Goal: Information Seeking & Learning: Check status

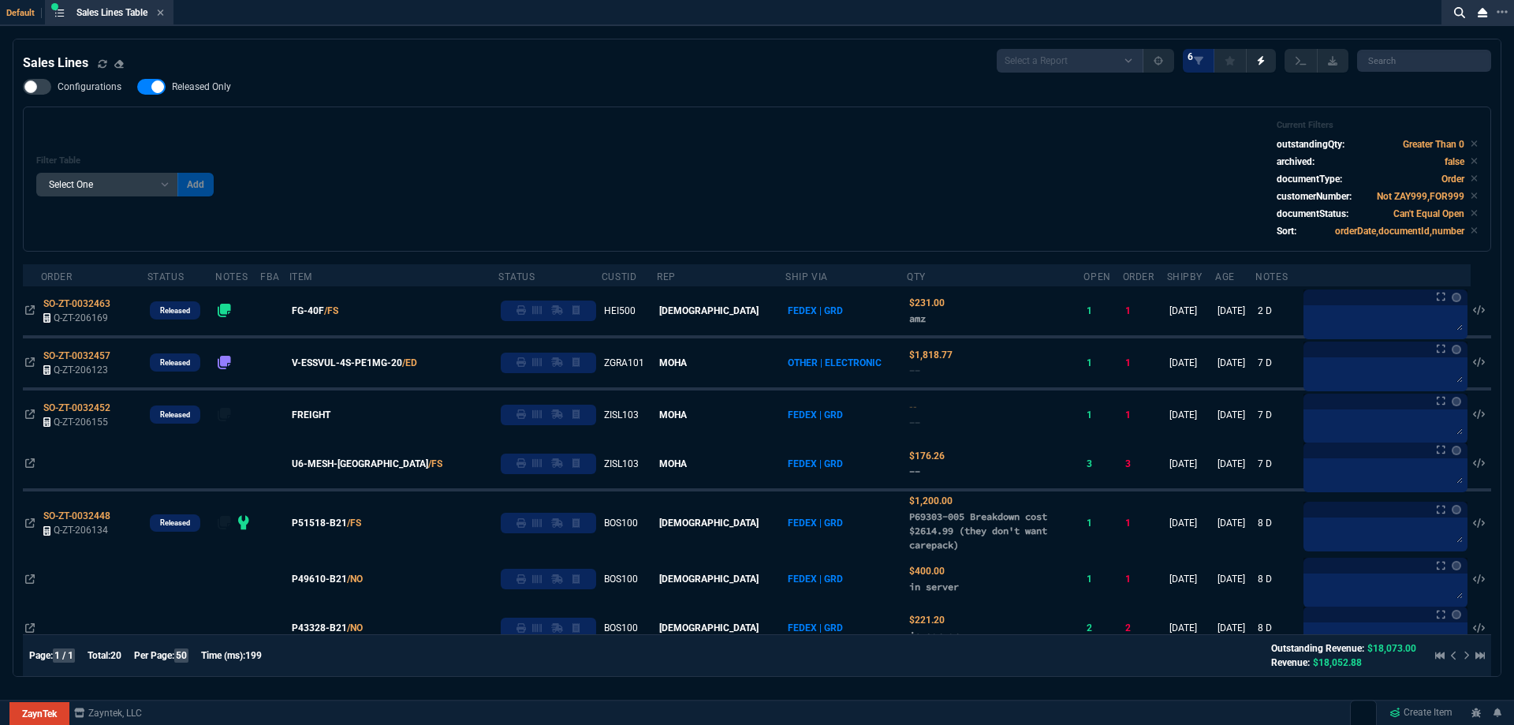
select select
click at [164, 13] on icon at bounding box center [160, 12] width 7 height 9
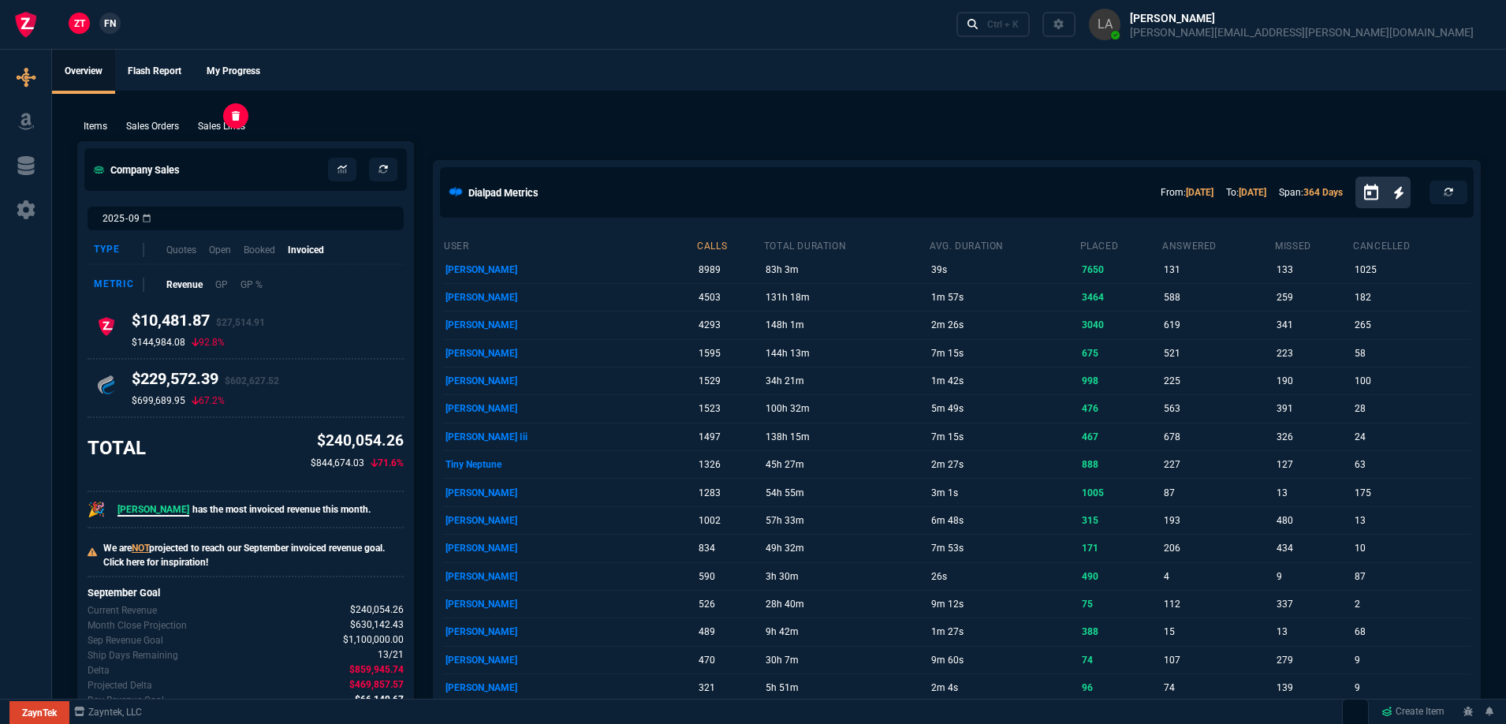
click at [220, 125] on p "Sales Lines" at bounding box center [221, 126] width 47 height 14
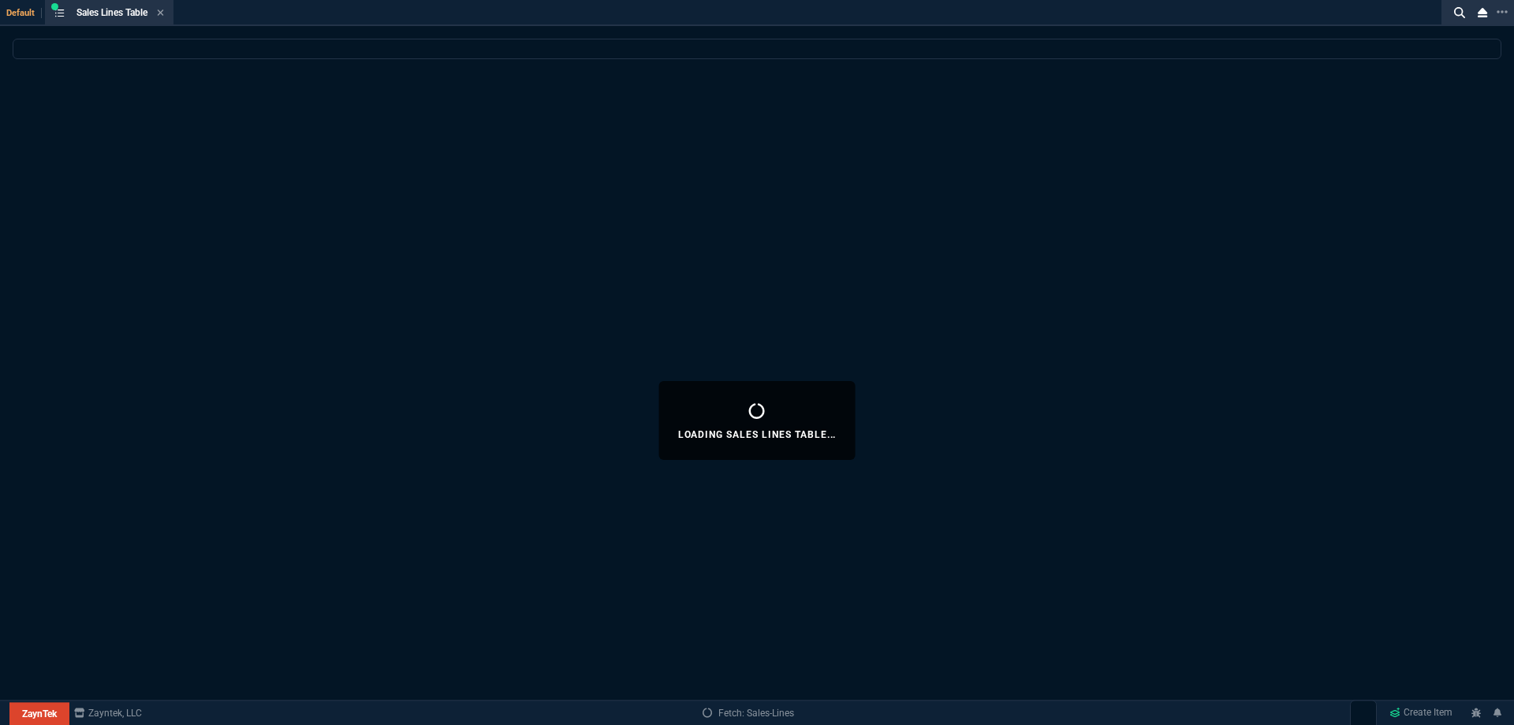
select select
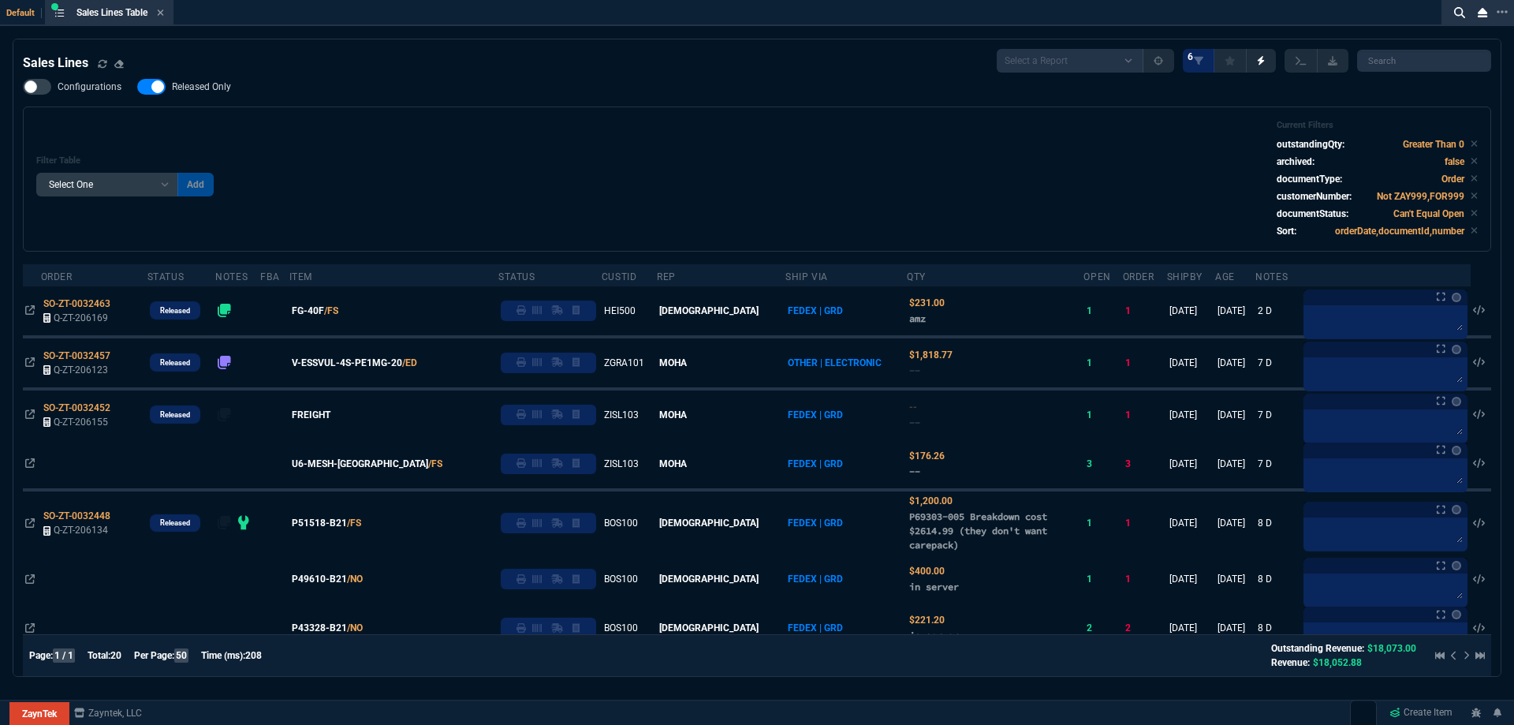
click at [199, 82] on span "Released Only" at bounding box center [201, 86] width 59 height 13
click at [137, 87] on input "Released Only" at bounding box center [136, 87] width 1 height 1
checkbox input "false"
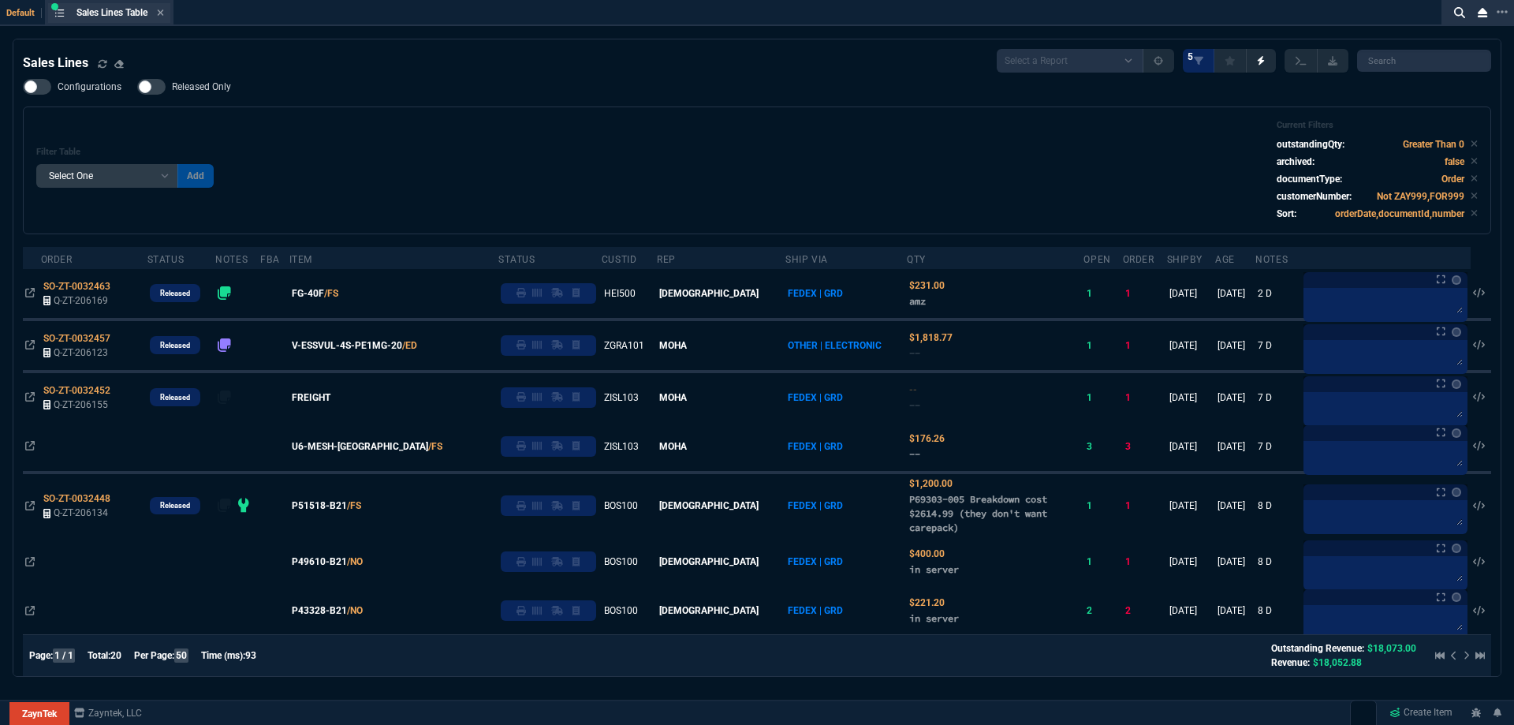
click at [158, 17] on div "Sales Lines Table Sales Line" at bounding box center [121, 12] width 88 height 13
click at [162, 15] on icon at bounding box center [161, 12] width 6 height 6
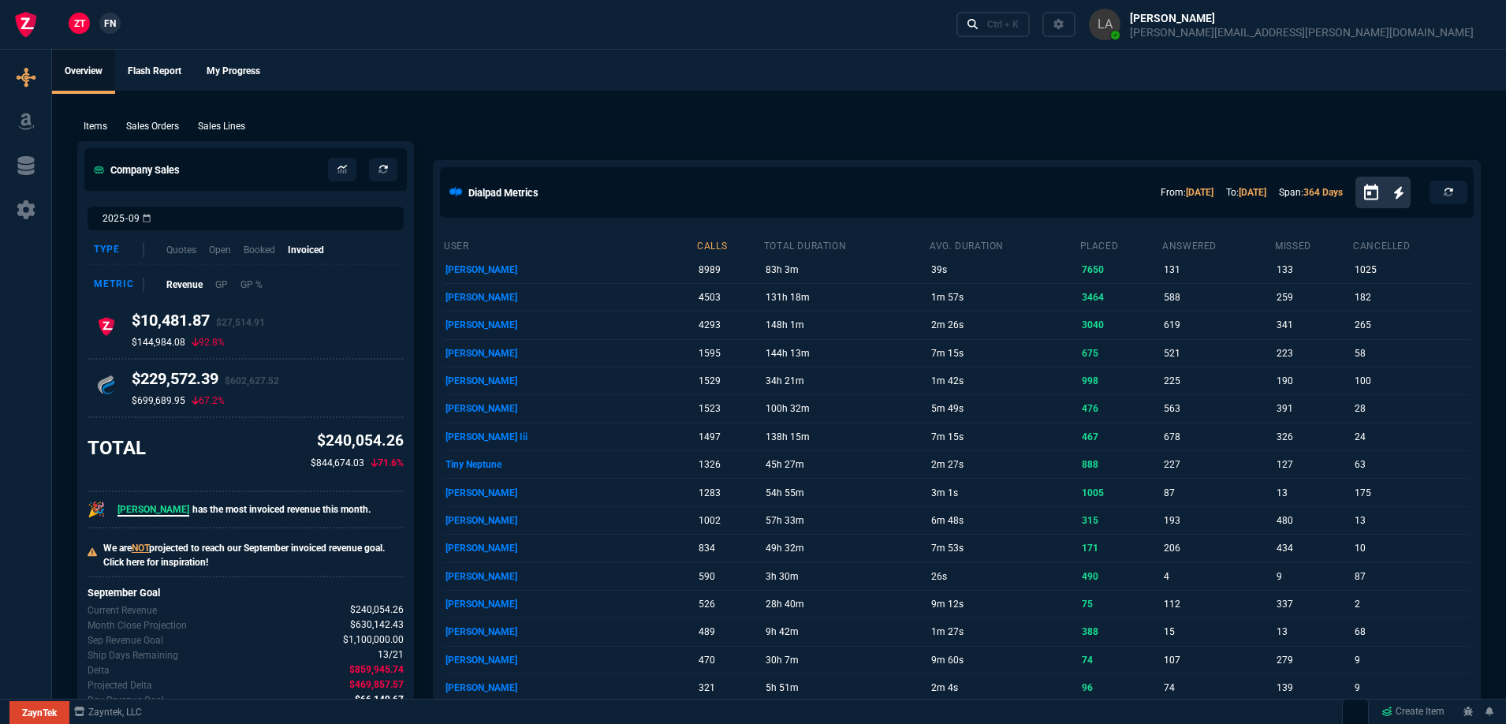
click at [106, 22] on span "FN" at bounding box center [110, 24] width 12 height 14
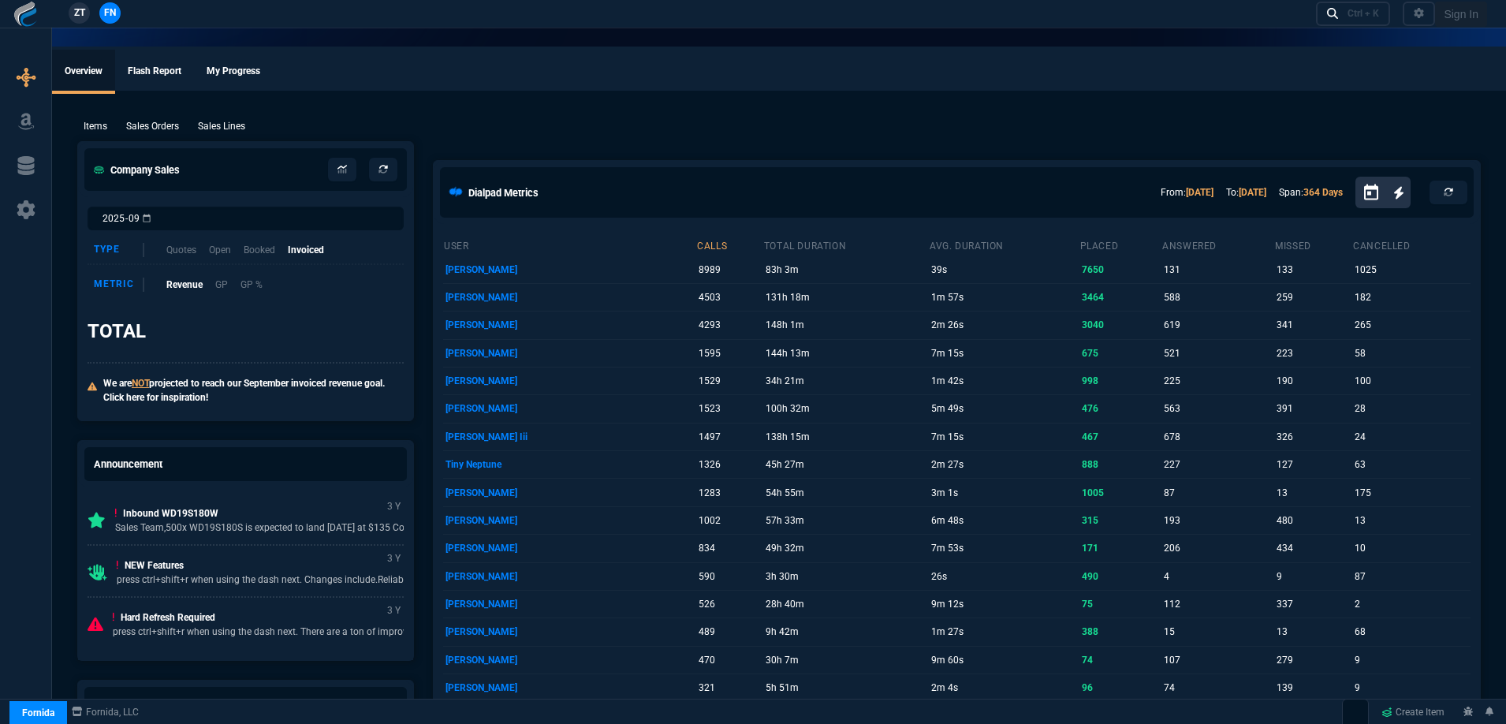
click at [217, 124] on p "Sales Lines" at bounding box center [221, 126] width 47 height 14
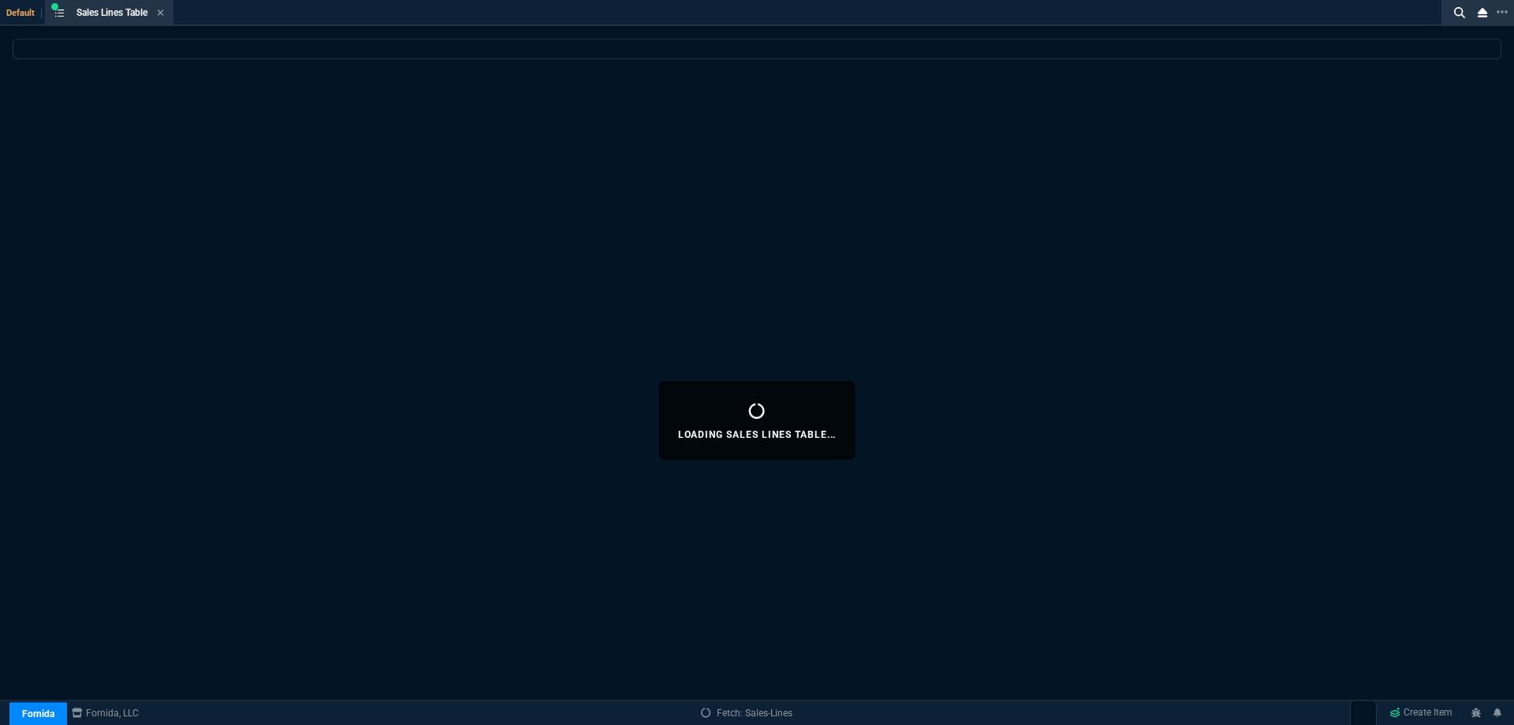
select select
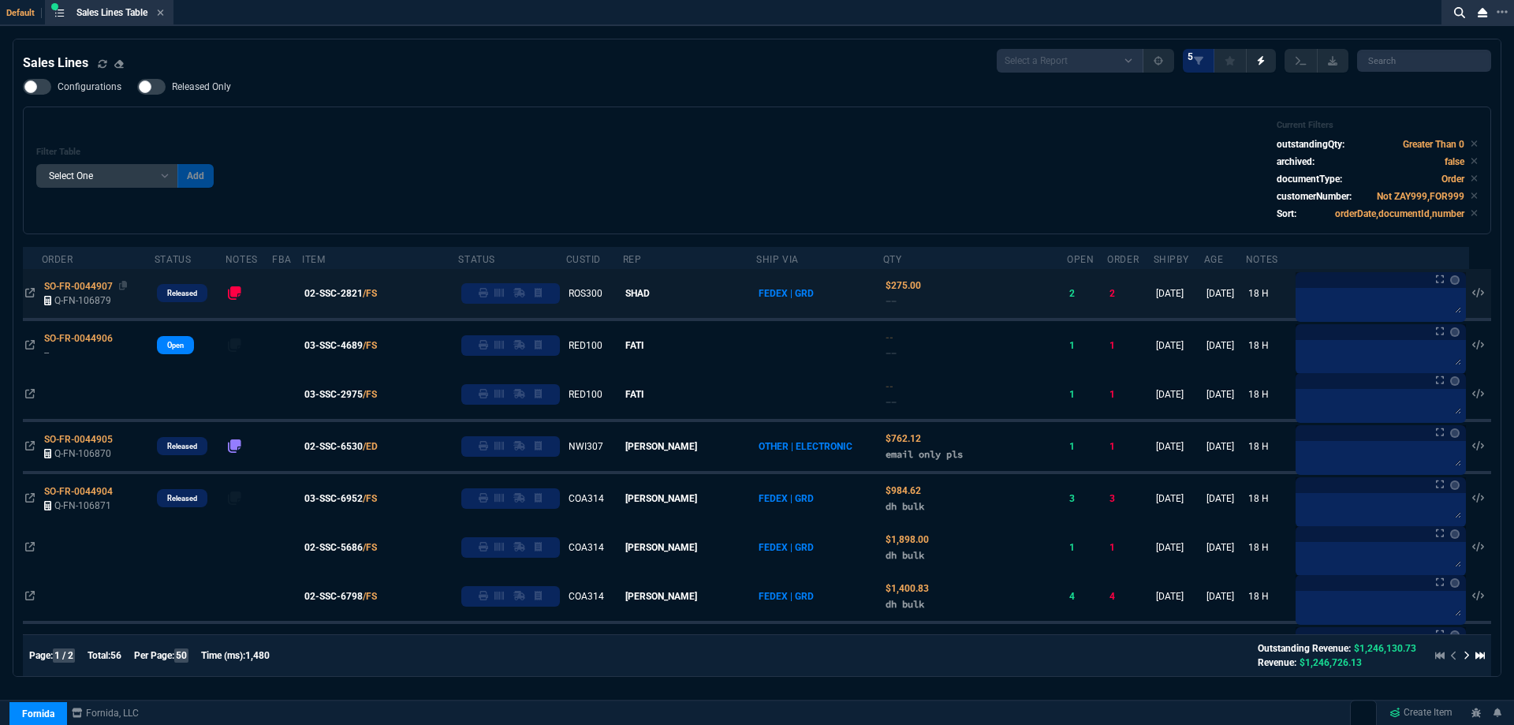
click at [82, 287] on span "SO-FR-0044907" at bounding box center [78, 286] width 69 height 11
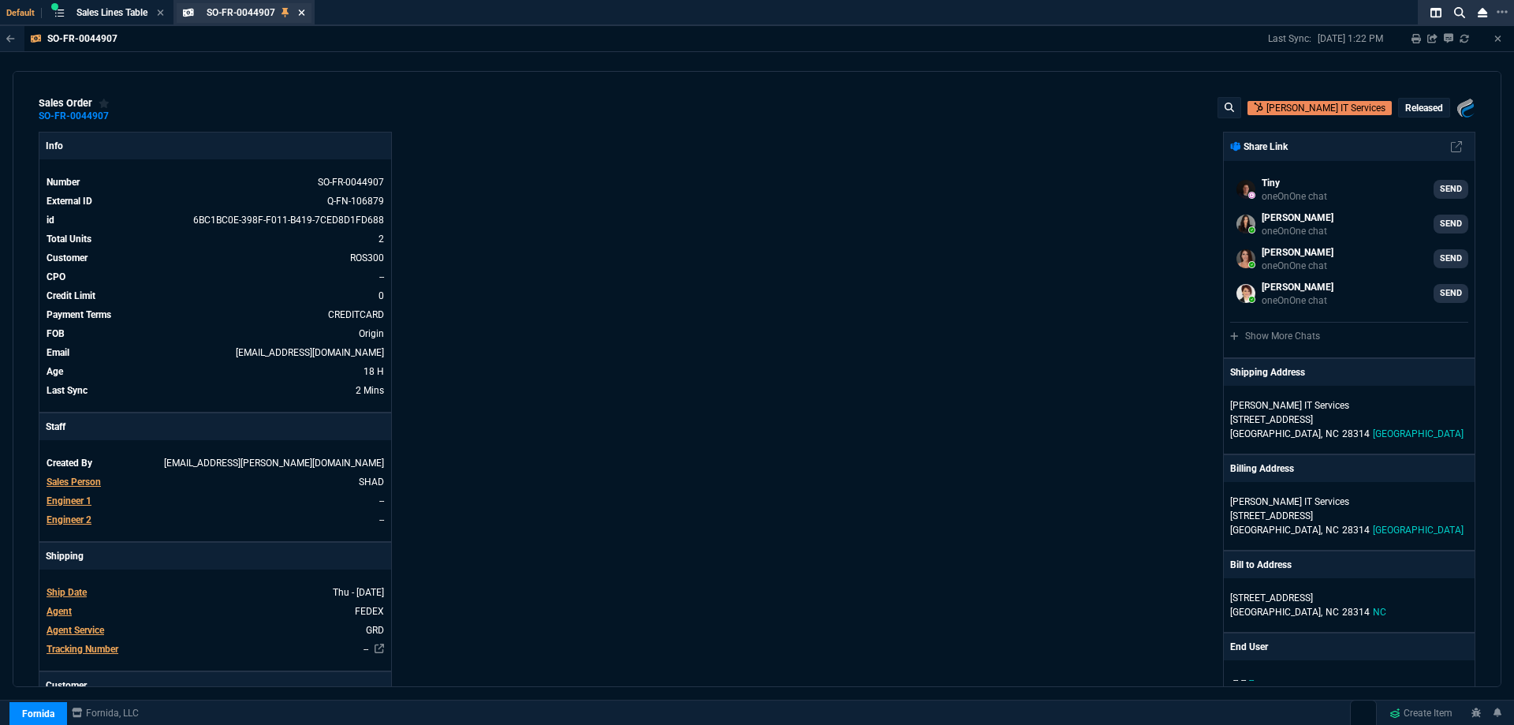
click at [304, 11] on icon at bounding box center [301, 12] width 6 height 6
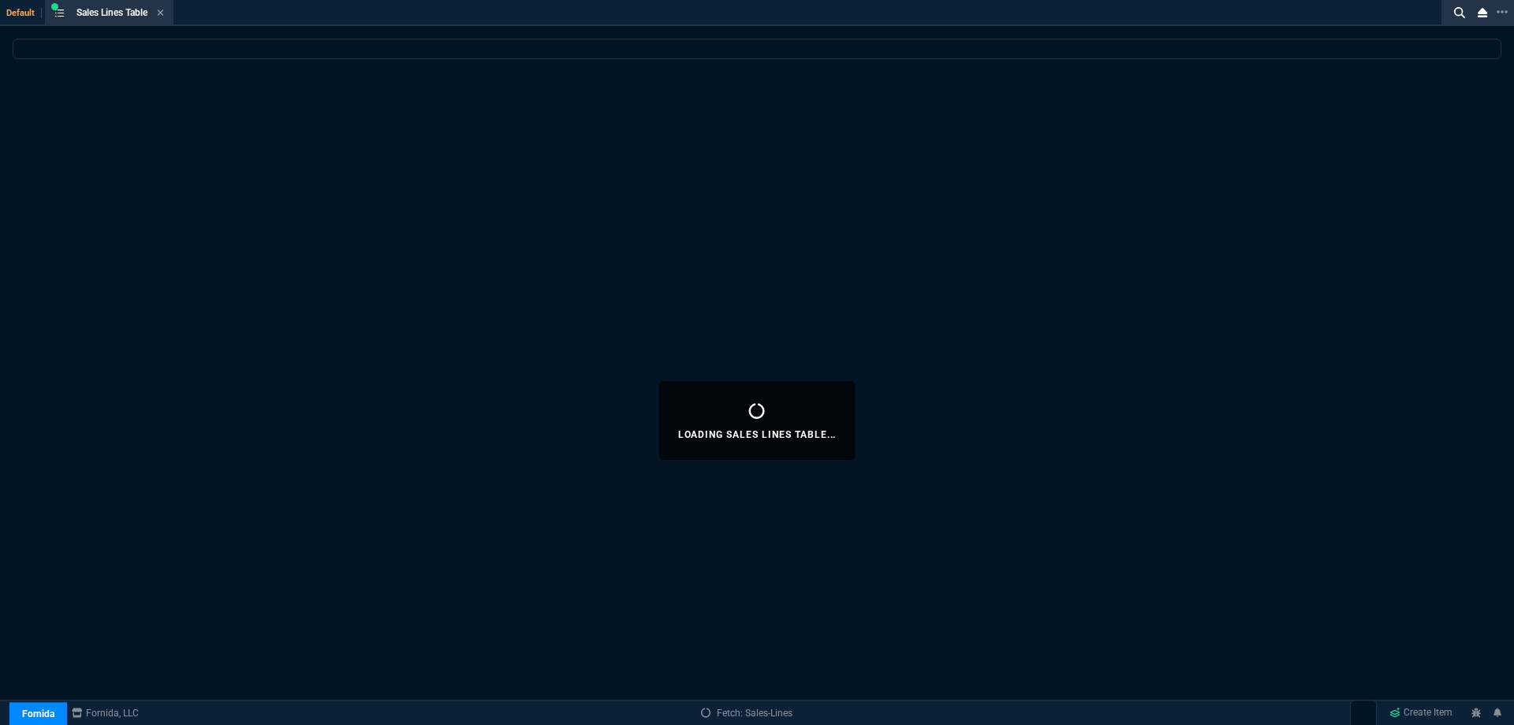
select select
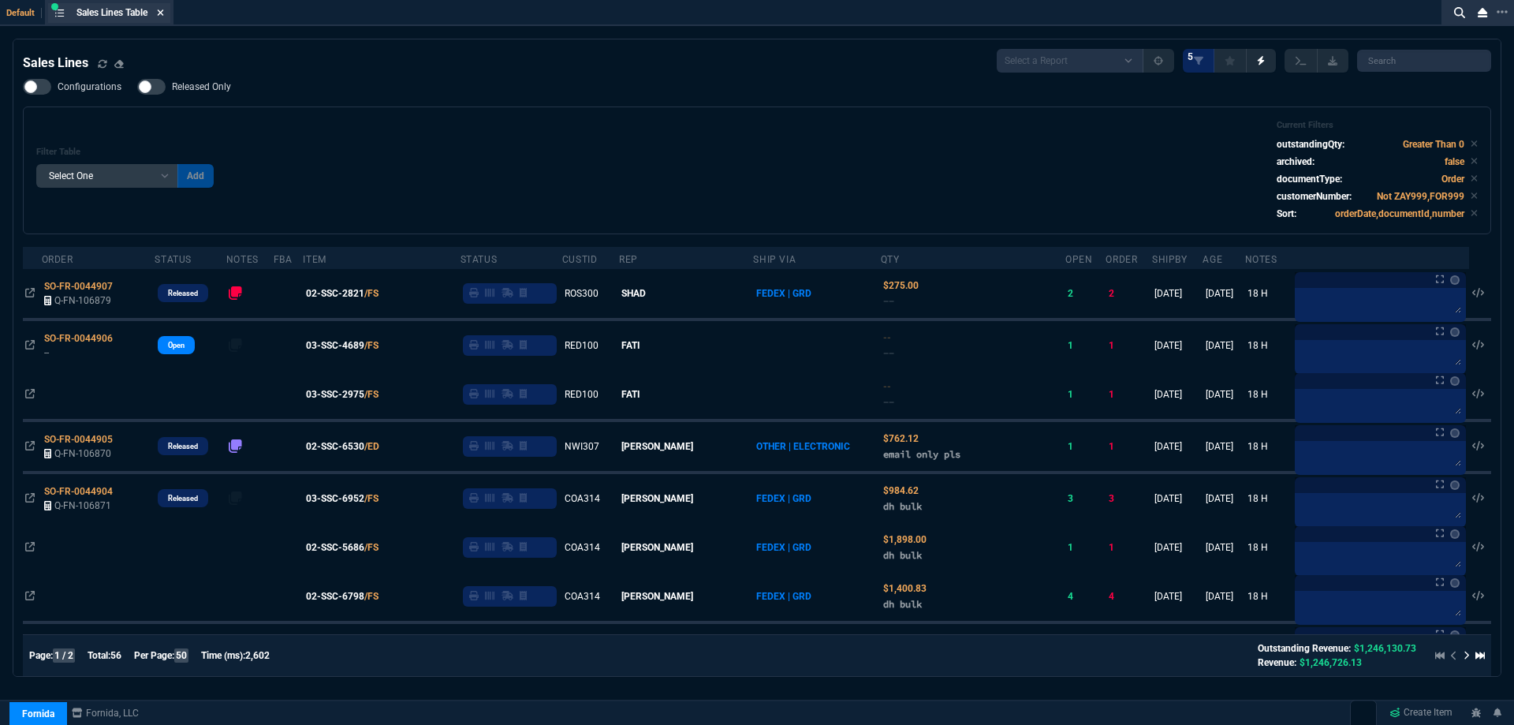
click at [164, 16] on icon at bounding box center [160, 12] width 7 height 9
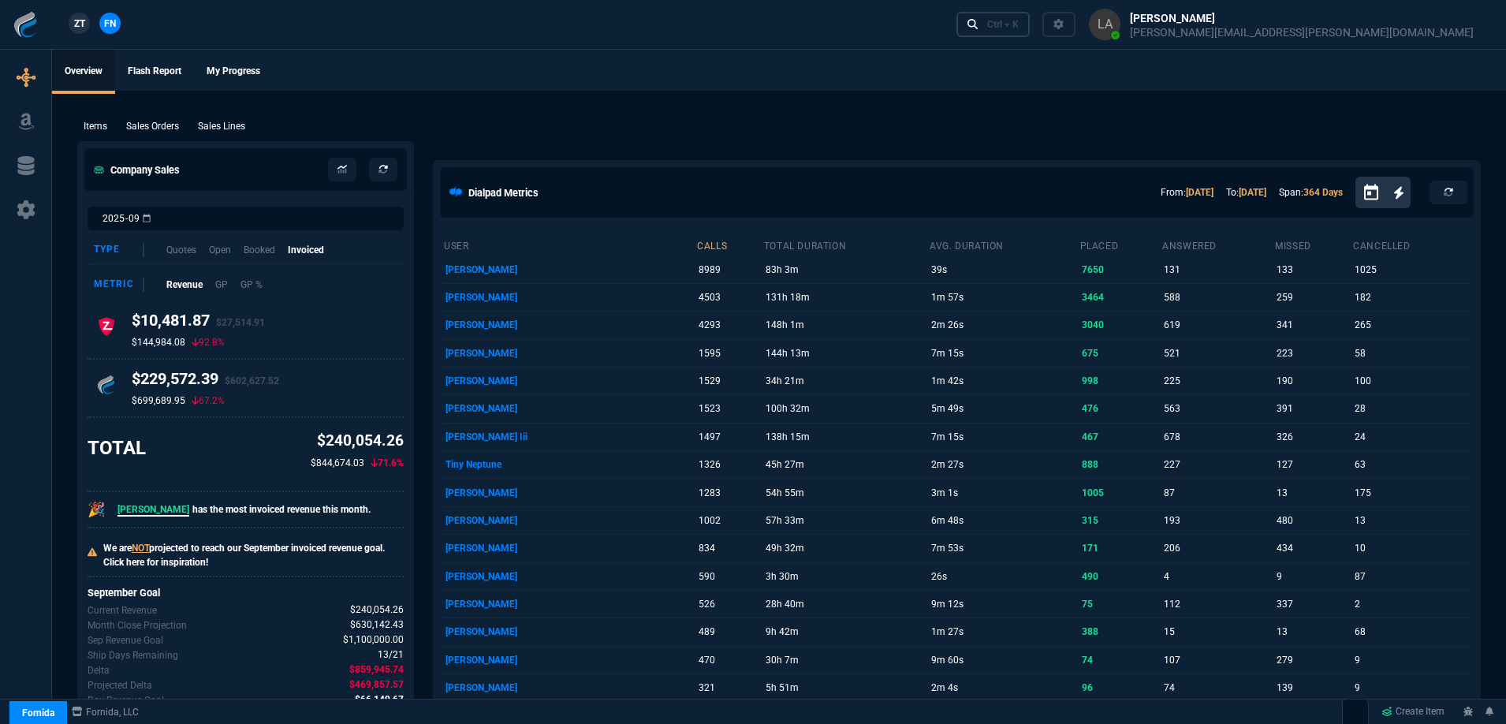
click at [1019, 24] on div "Ctrl + K" at bounding box center [1003, 24] width 32 height 13
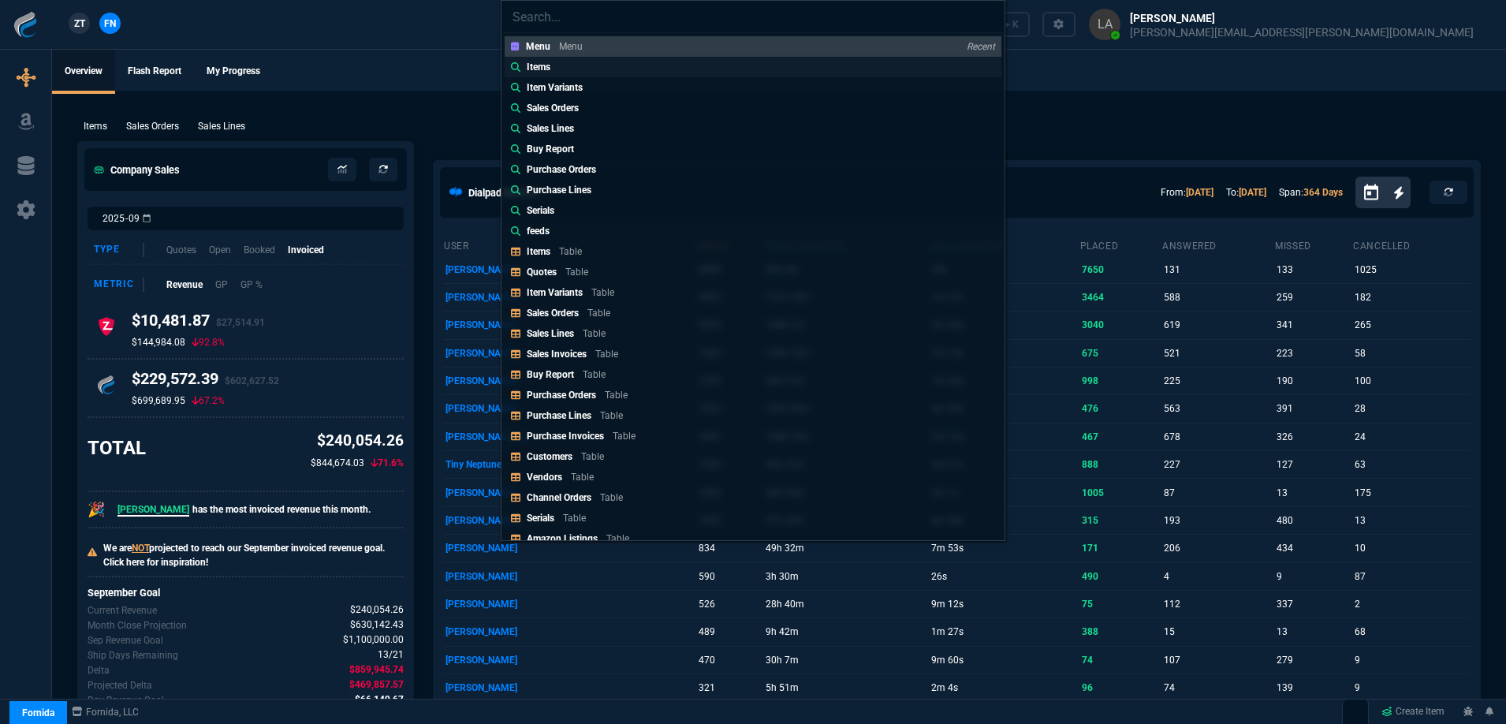
click at [682, 71] on link "Items" at bounding box center [753, 67] width 497 height 21
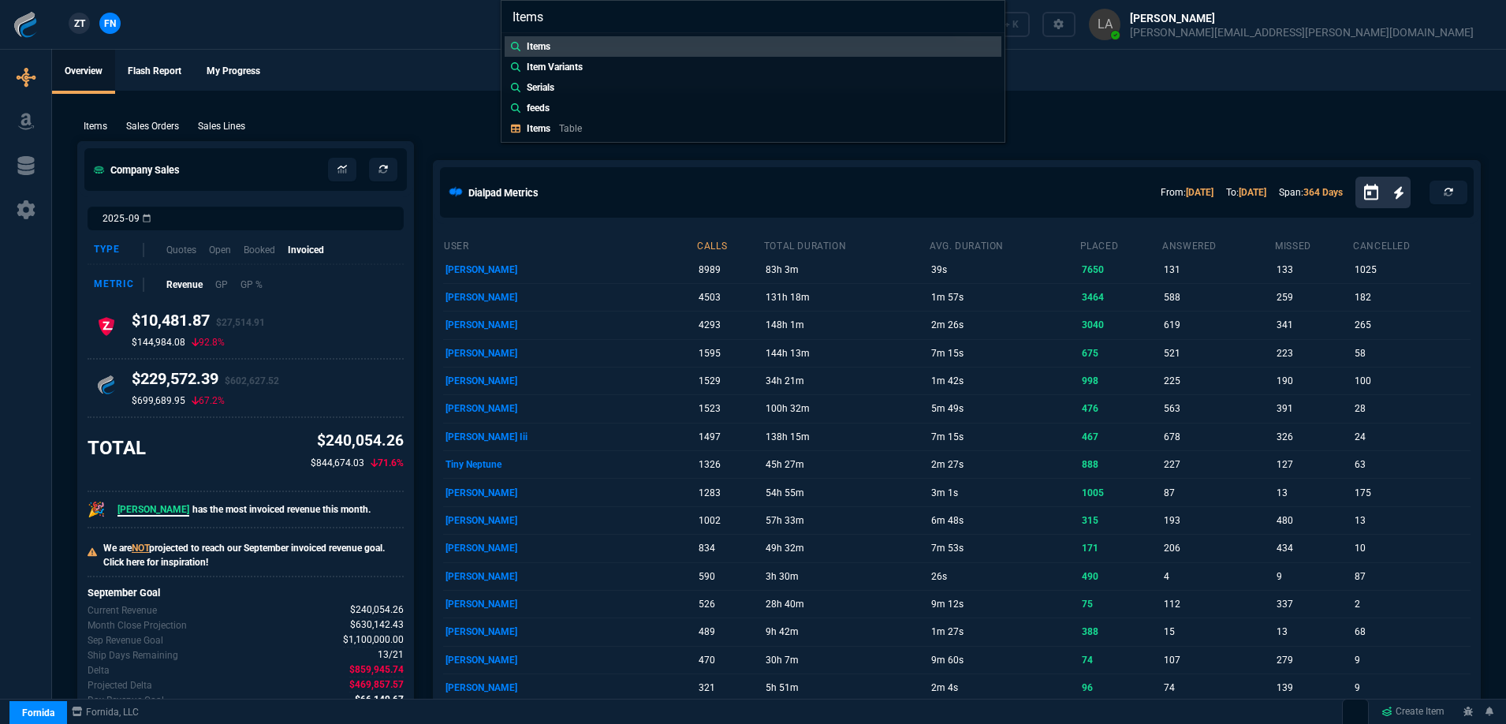
type input "Items"
click at [436, 77] on div "Items Items Item Variants Serials feeds Items Table" at bounding box center [753, 362] width 1506 height 724
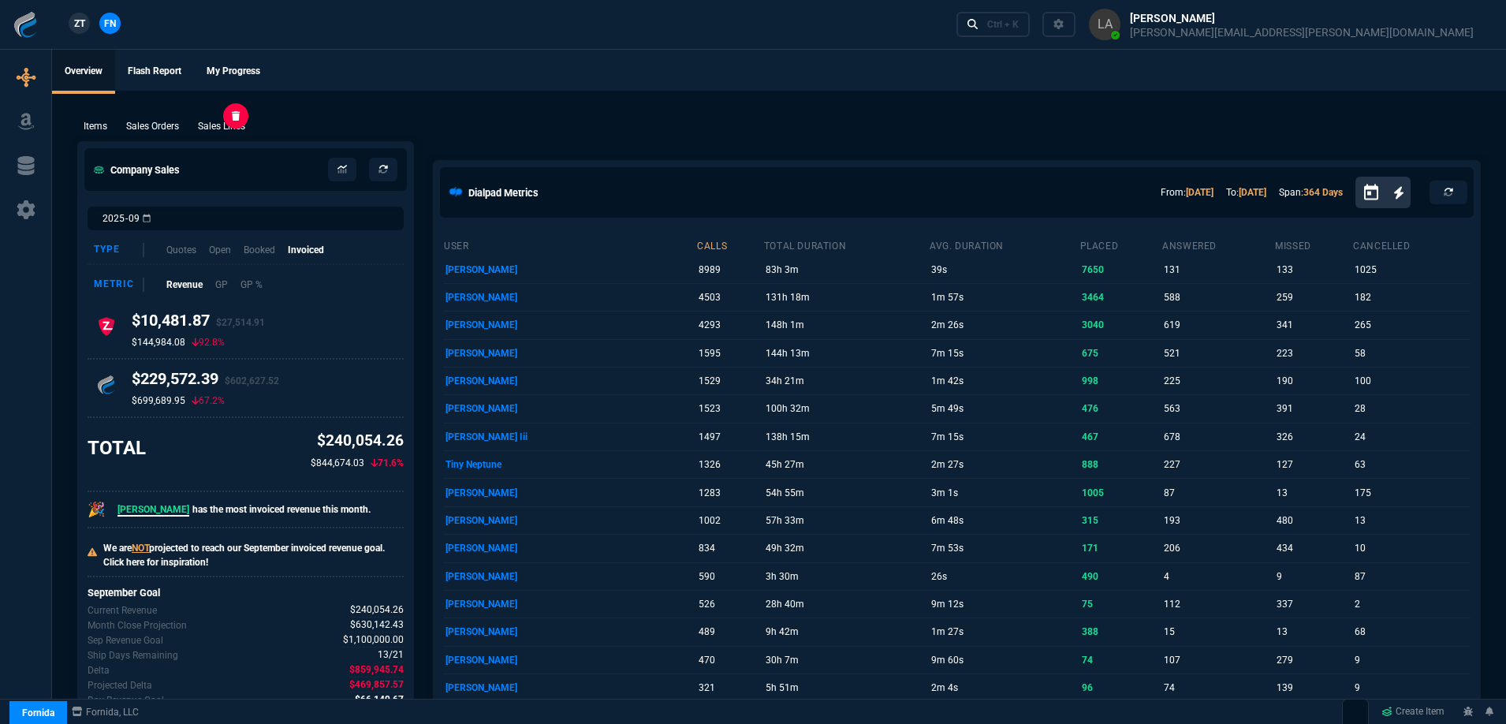
click at [236, 121] on p "Sales Lines" at bounding box center [221, 126] width 47 height 14
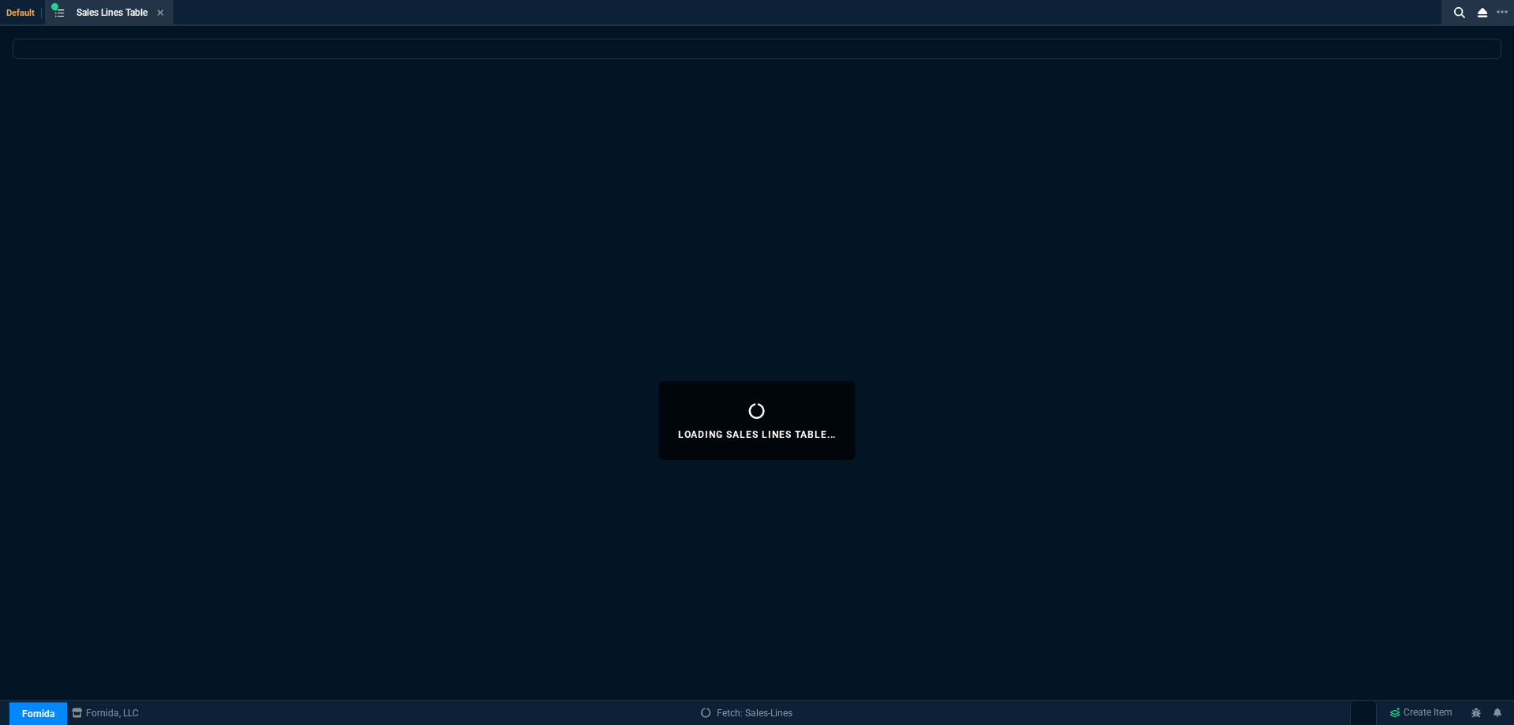
select select
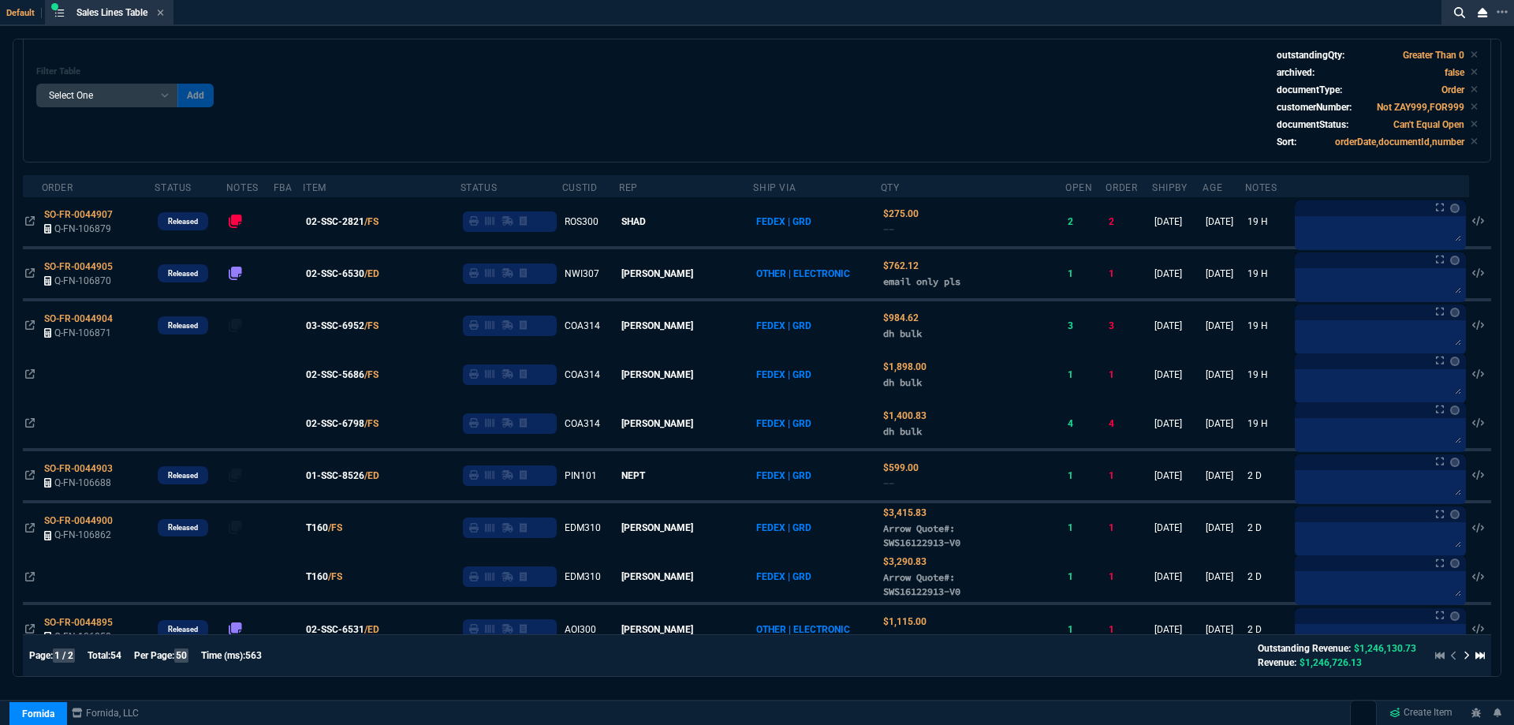
scroll to position [68, 0]
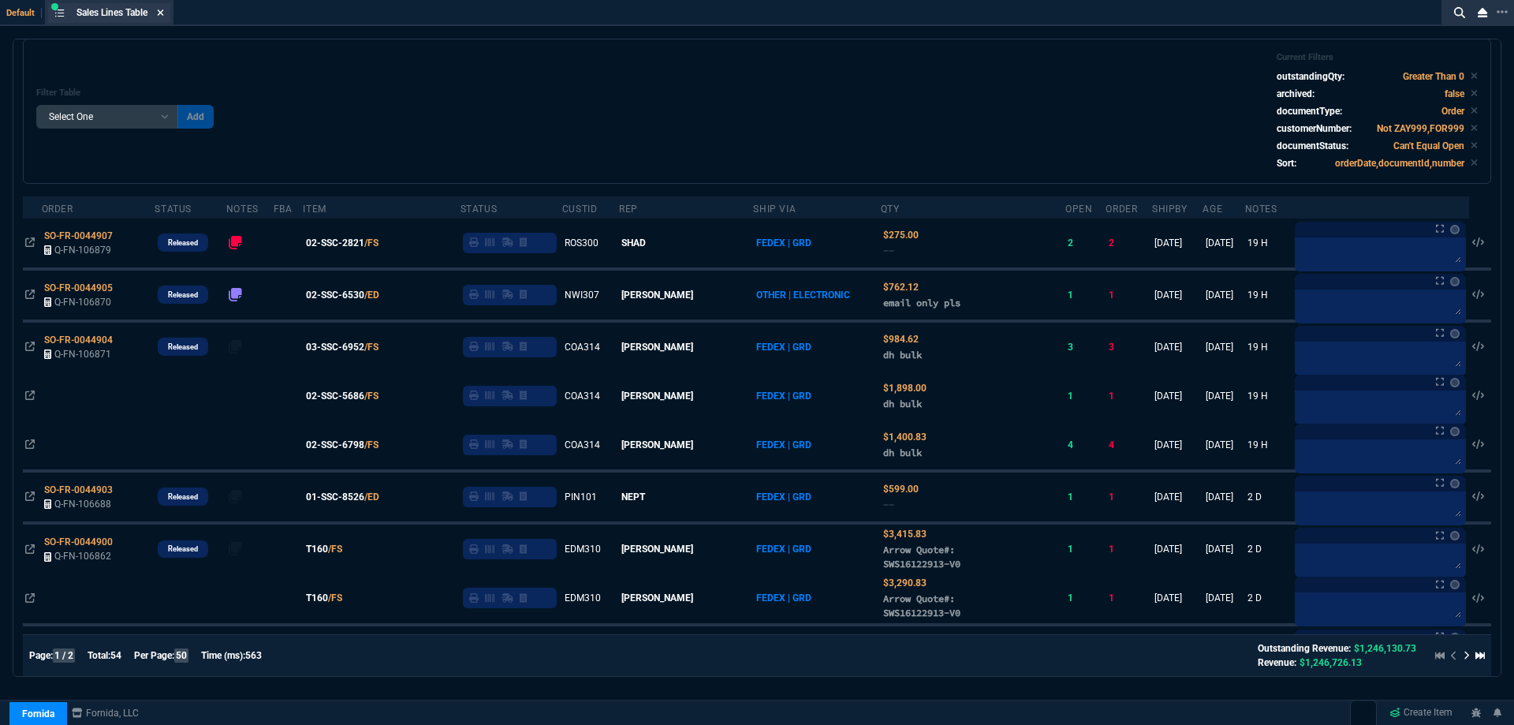
click at [164, 16] on icon at bounding box center [160, 12] width 7 height 9
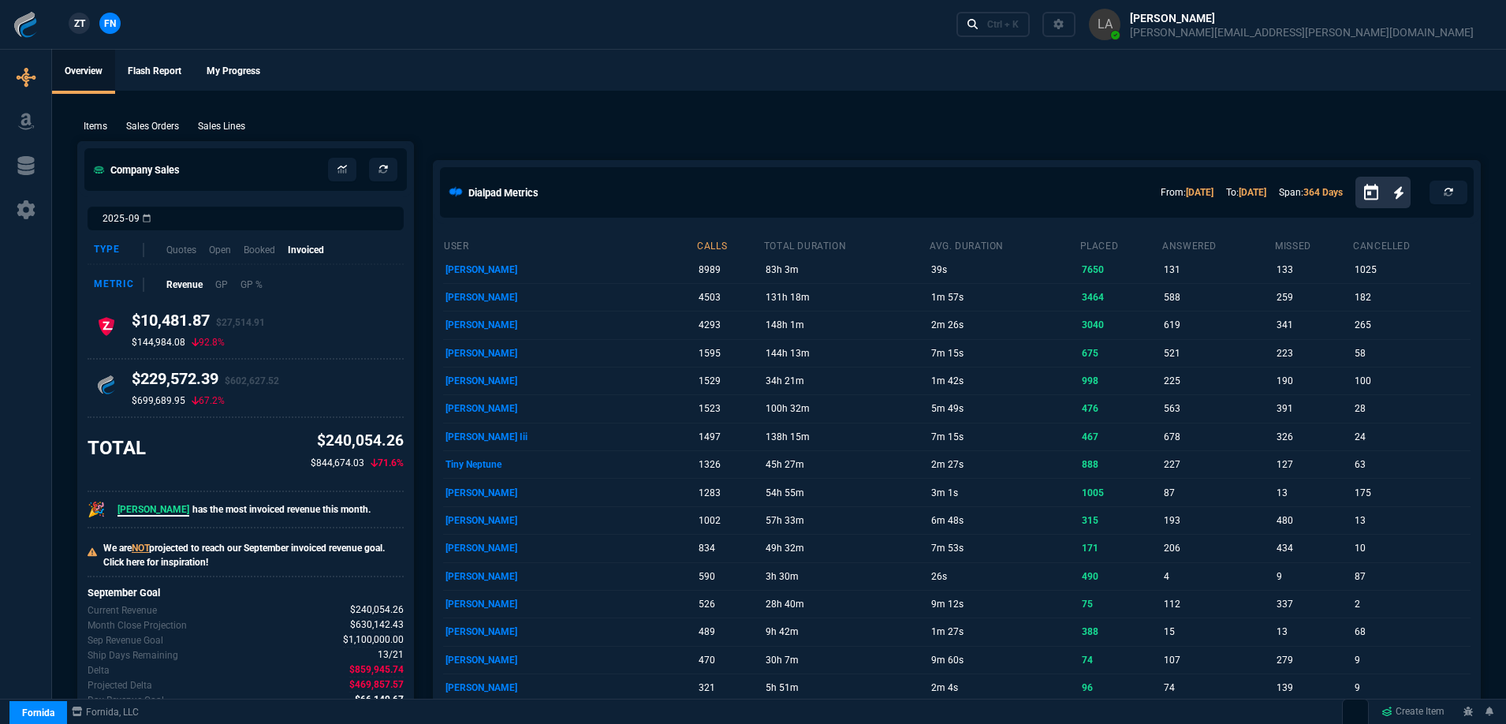
click at [76, 25] on span "ZT" at bounding box center [79, 24] width 11 height 14
click at [242, 129] on p "Sales Lines" at bounding box center [221, 126] width 47 height 14
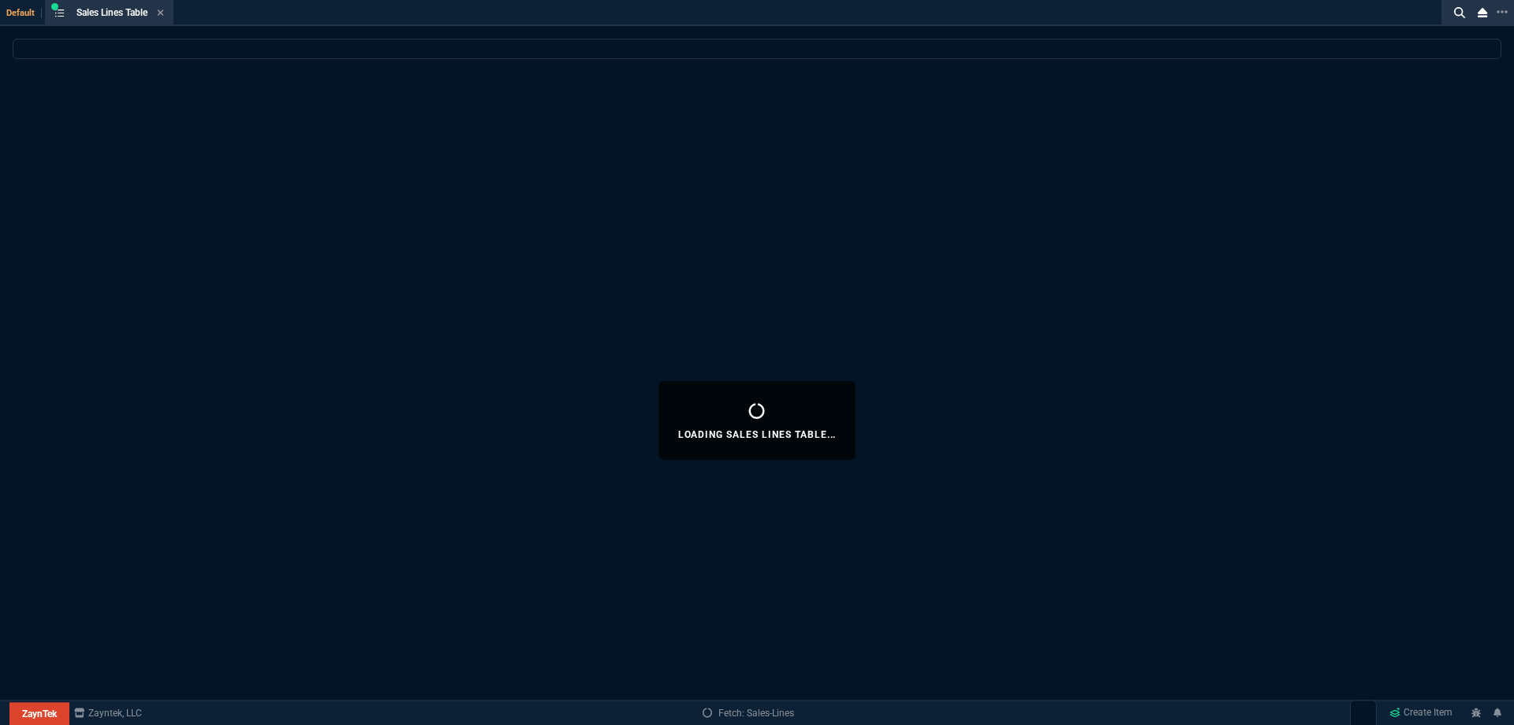
select select
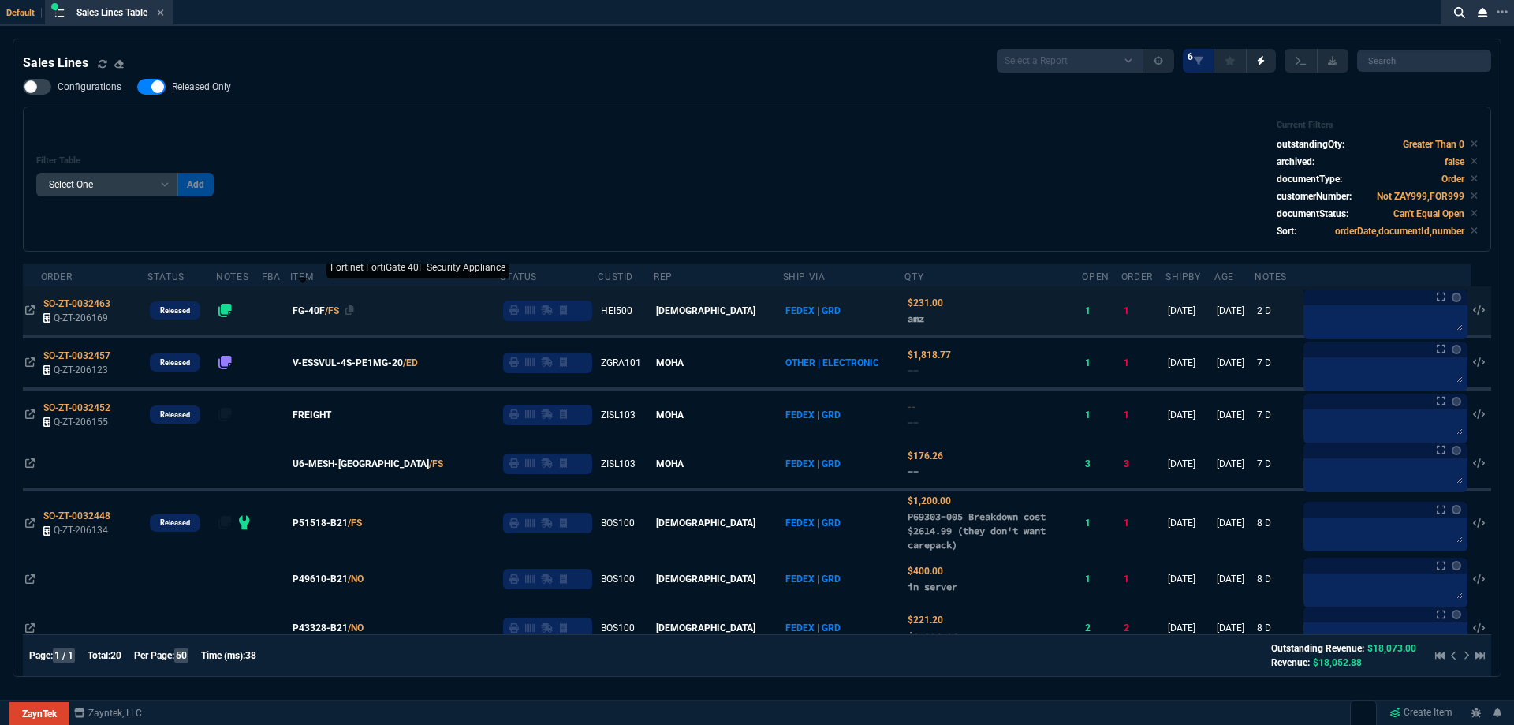
click at [325, 315] on span "FG-40F" at bounding box center [309, 311] width 32 height 14
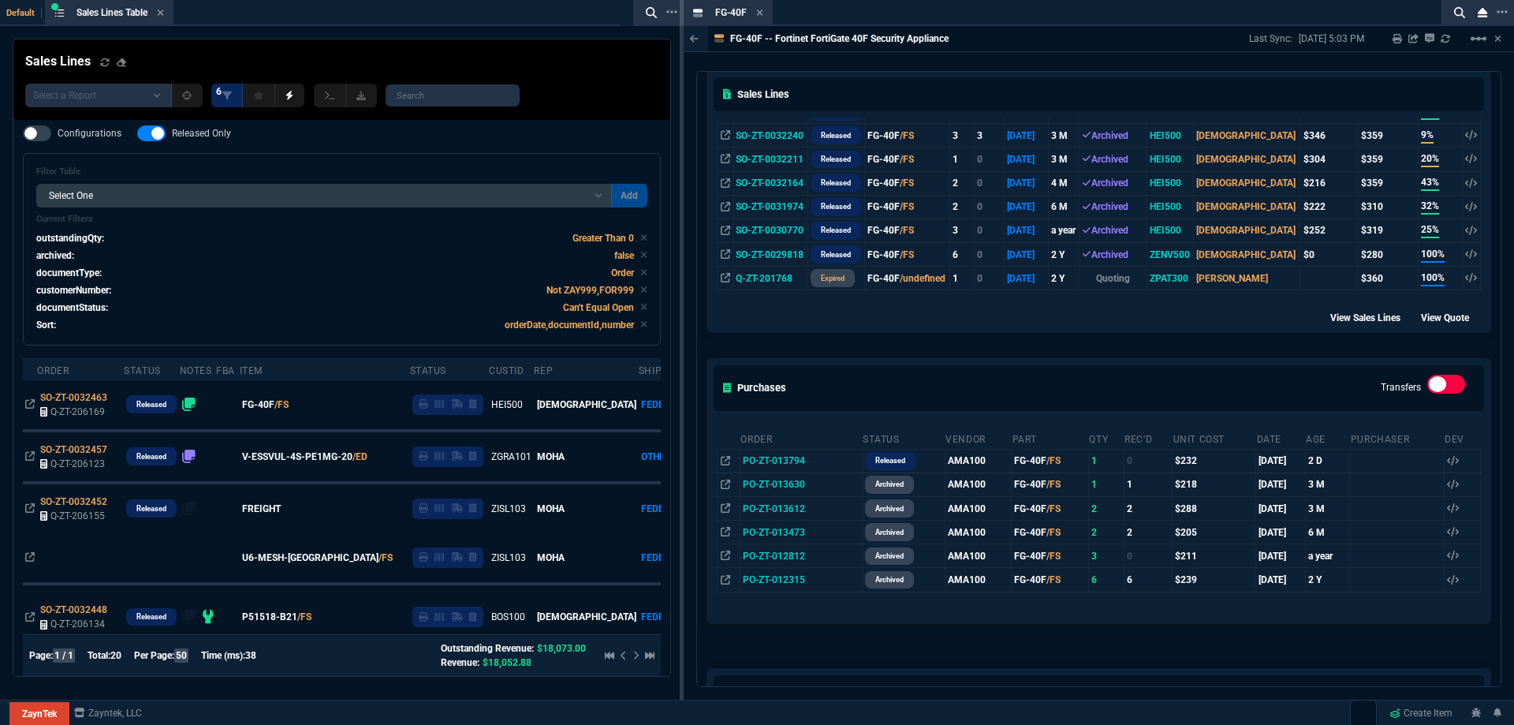
scroll to position [48, 0]
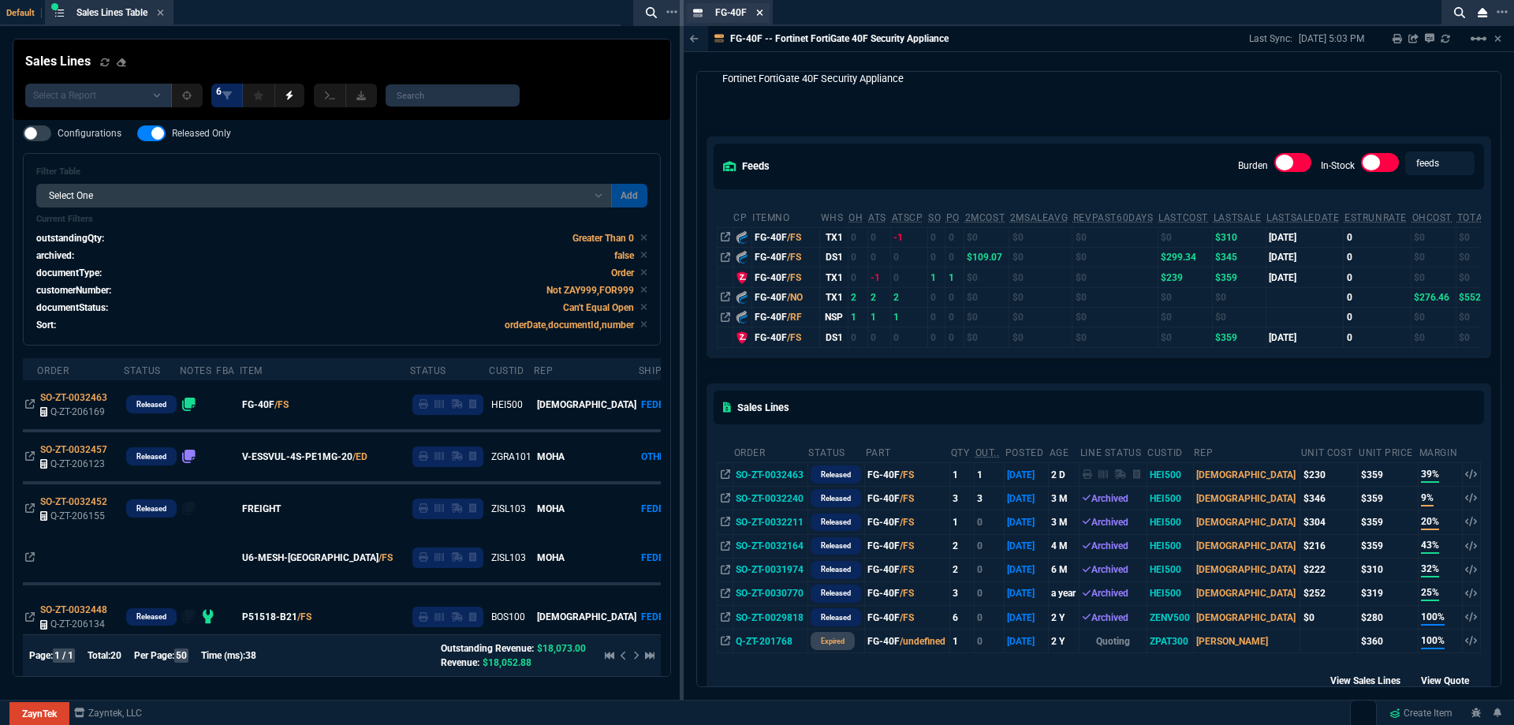
click at [759, 8] on icon at bounding box center [759, 12] width 7 height 9
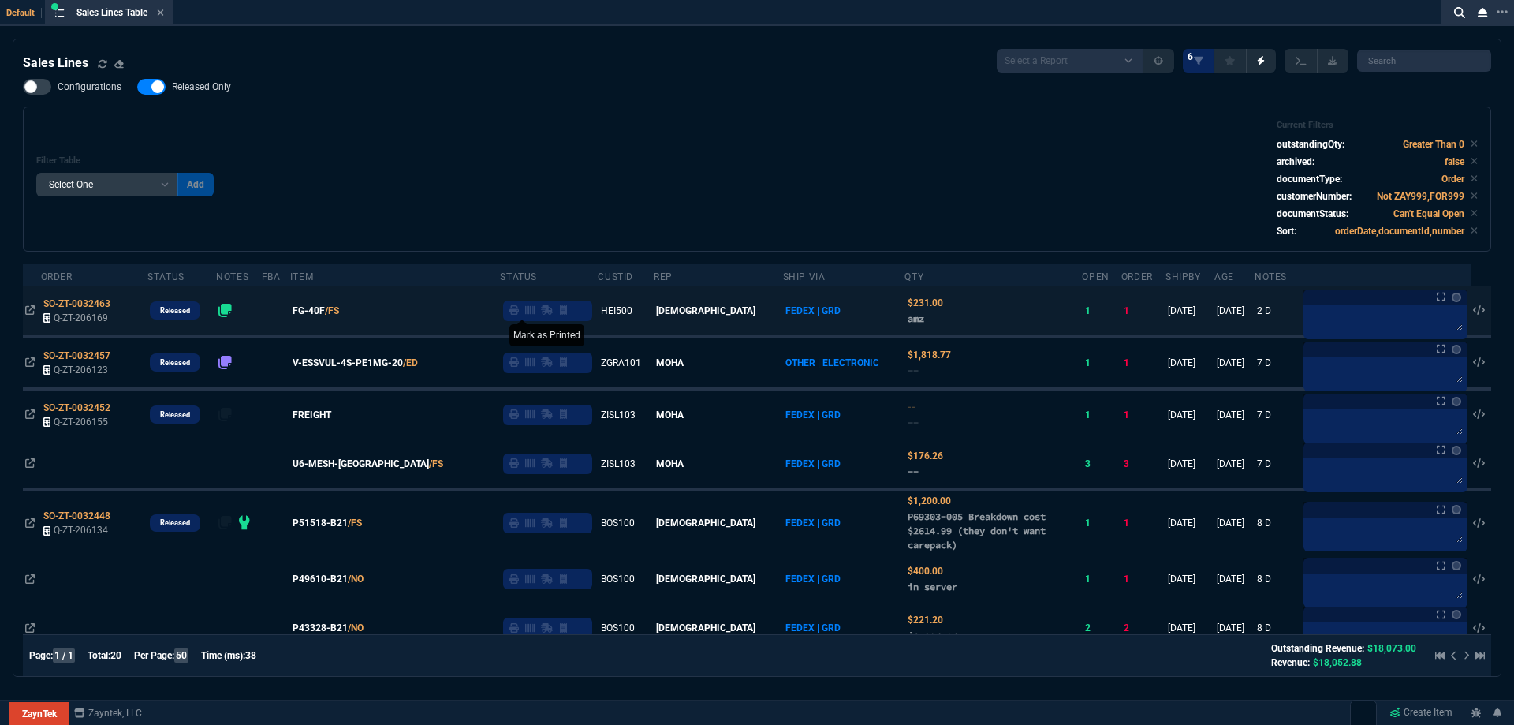
click at [519, 311] on icon at bounding box center [513, 309] width 9 height 9
click at [164, 13] on icon at bounding box center [160, 12] width 7 height 9
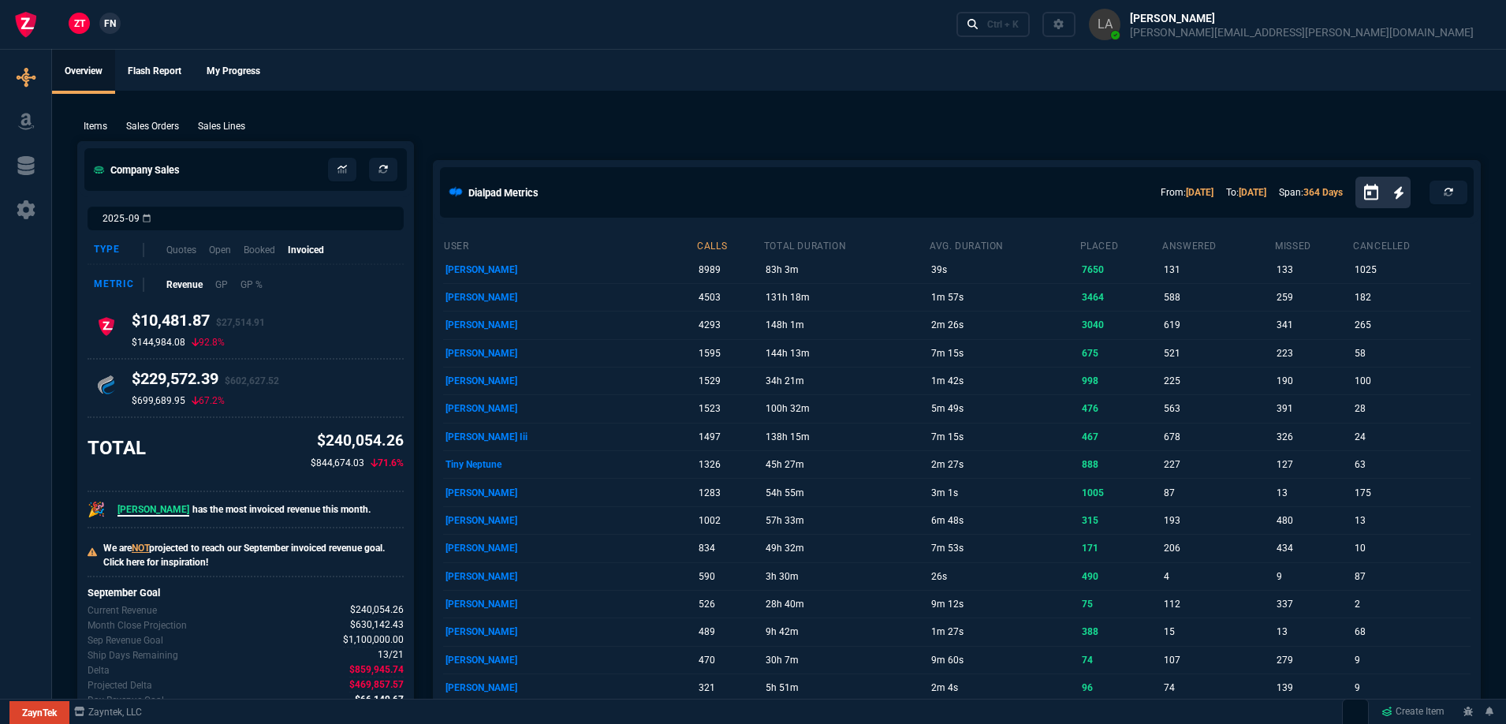
click at [111, 28] on span "FN" at bounding box center [110, 24] width 12 height 14
click at [203, 132] on p "Sales Lines" at bounding box center [221, 126] width 47 height 14
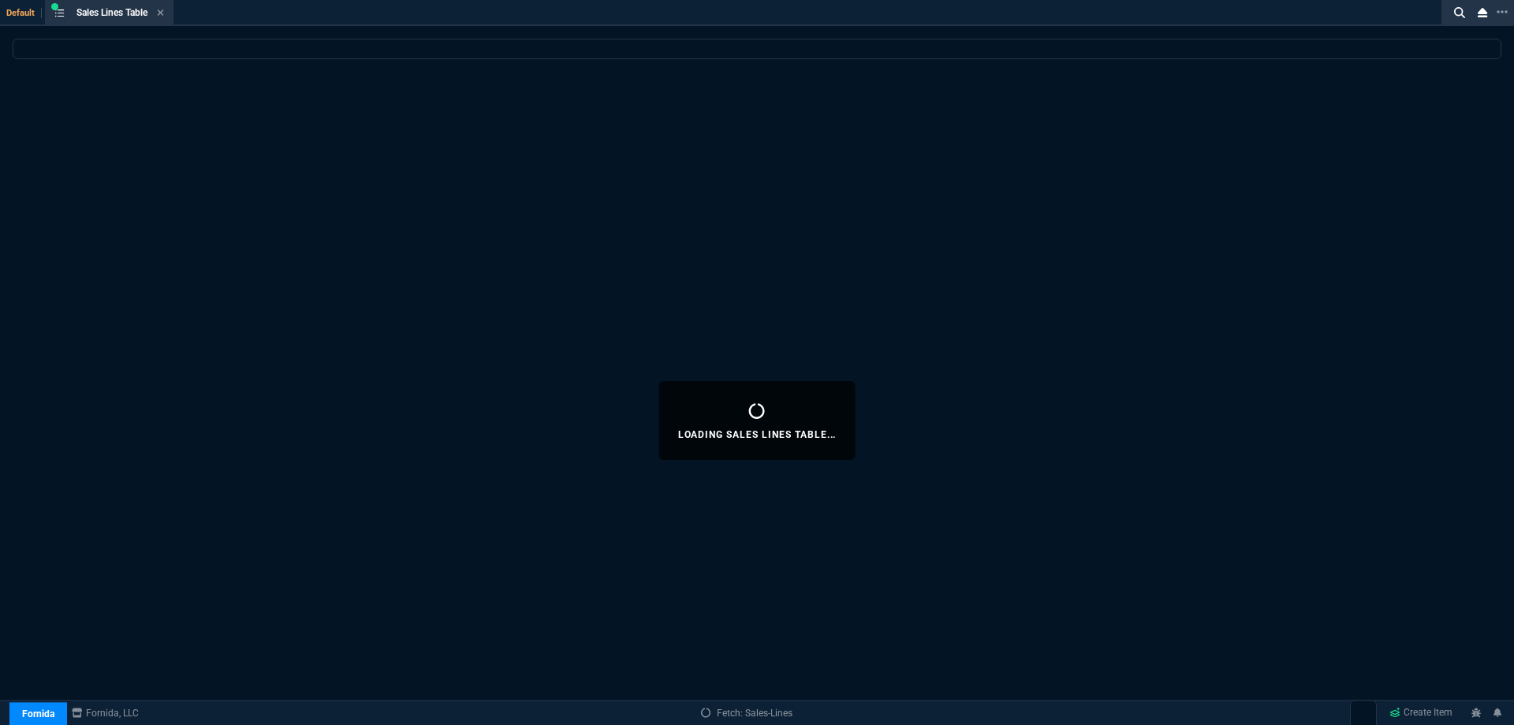
select select
